Goal: Find specific page/section: Find specific page/section

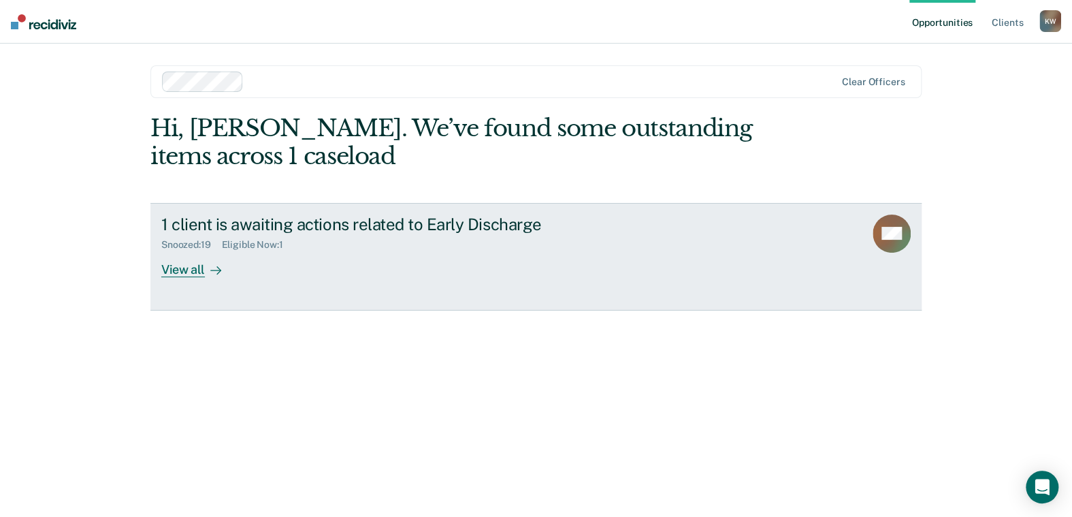
click at [180, 270] on div "View all" at bounding box center [199, 264] width 76 height 27
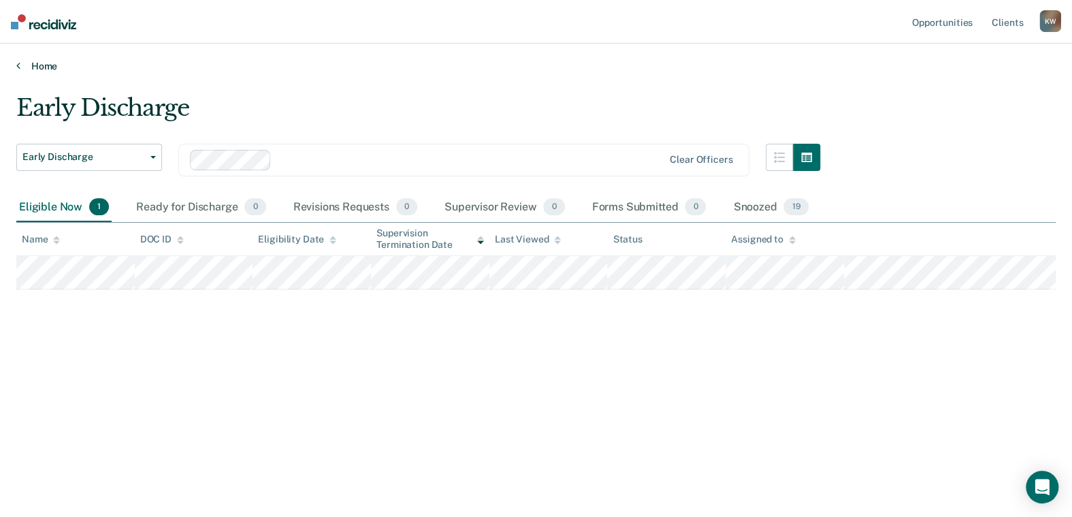
click at [42, 65] on link "Home" at bounding box center [536, 66] width 1040 height 12
